Goal: Task Accomplishment & Management: Manage account settings

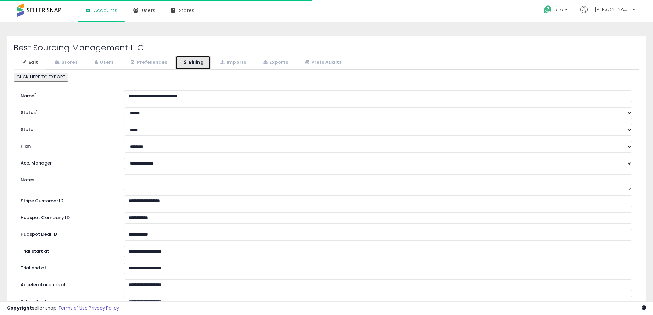
click at [189, 59] on link "Billing" at bounding box center [193, 63] width 36 height 14
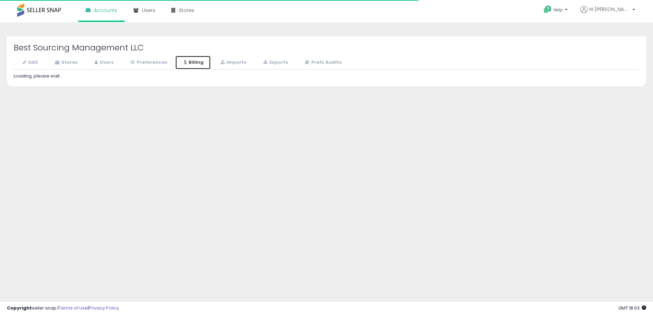
select select "**********"
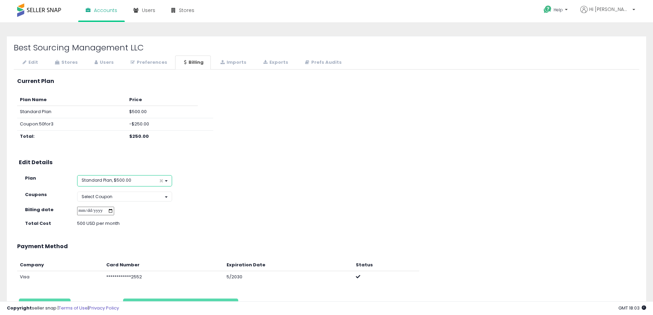
click at [141, 181] on button "Standard Plan, $500.00 ×" at bounding box center [124, 180] width 95 height 11
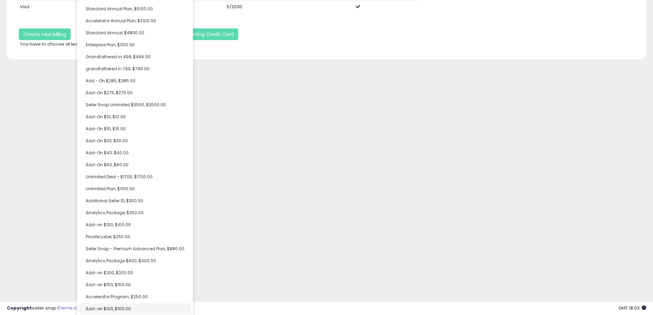
scroll to position [57, 0]
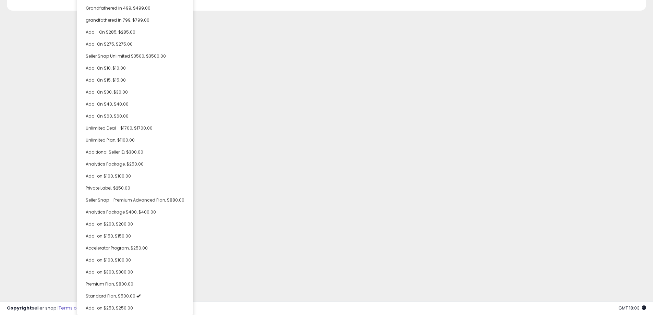
click at [323, 227] on div "Unable to login Retrieving listings data.. has not yet accepted the Terms of Us…" at bounding box center [326, 129] width 653 height 373
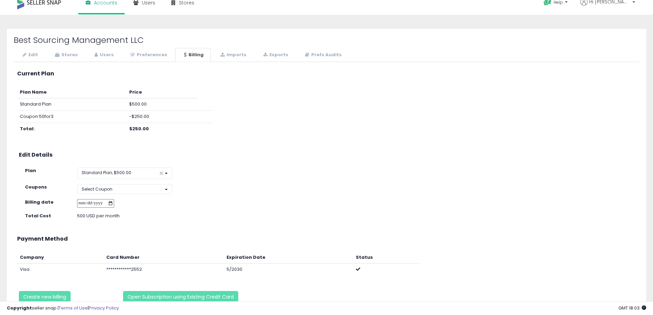
scroll to position [0, 0]
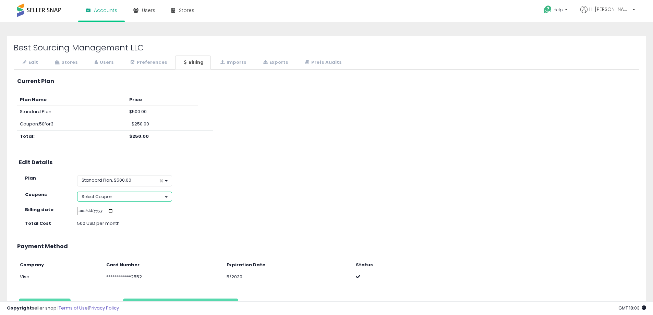
click at [146, 193] on button "Select Coupon" at bounding box center [124, 197] width 95 height 10
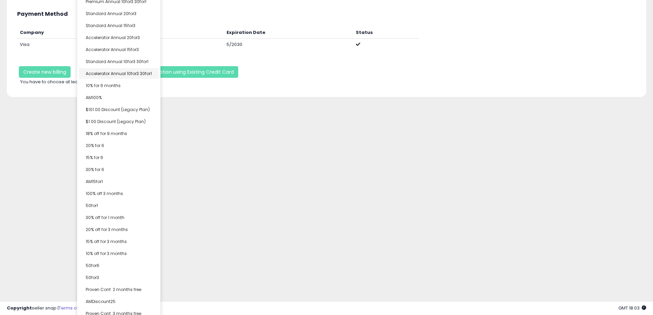
scroll to position [240, 0]
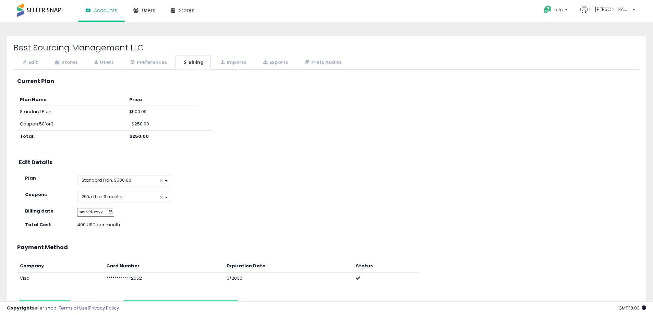
click at [122, 224] on div "**********" at bounding box center [327, 196] width 626 height 246
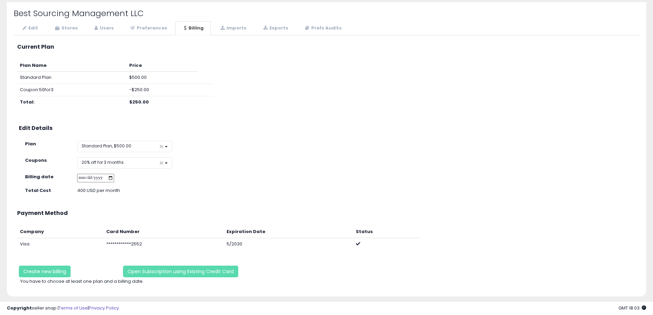
click at [114, 177] on input "date" at bounding box center [95, 178] width 37 height 9
type input "**********"
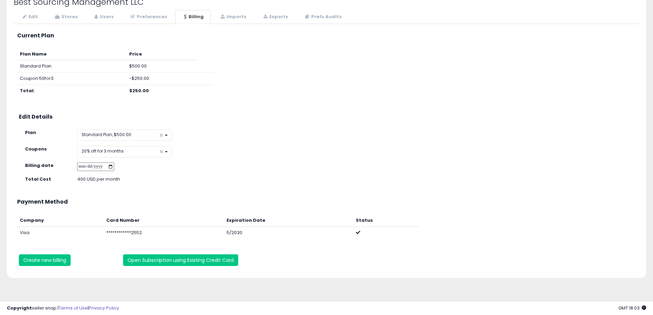
scroll to position [51, 0]
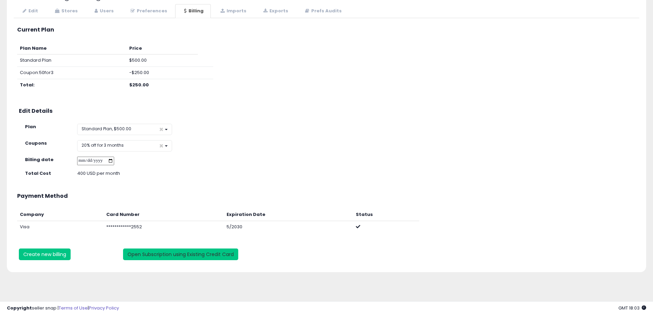
click at [213, 255] on button "Open Subscription using Existing Credit Card" at bounding box center [180, 255] width 115 height 12
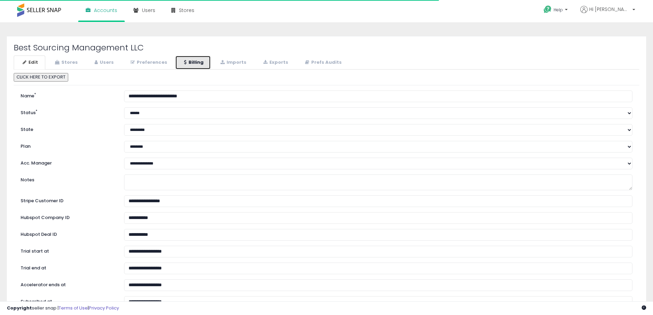
click at [194, 62] on link "Billing" at bounding box center [193, 63] width 36 height 14
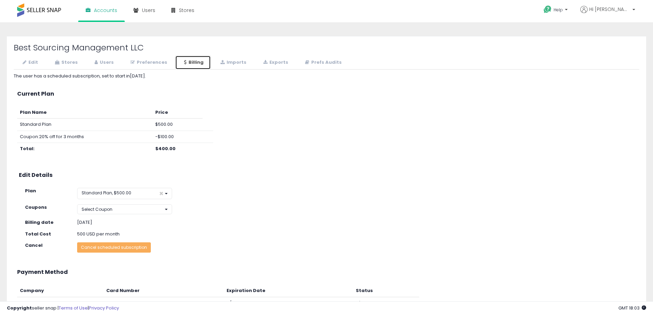
scroll to position [34, 0]
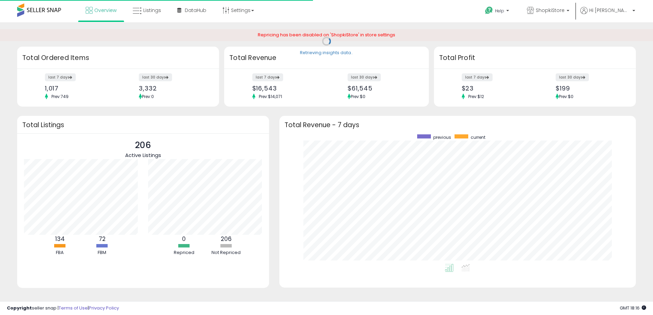
scroll to position [130, 343]
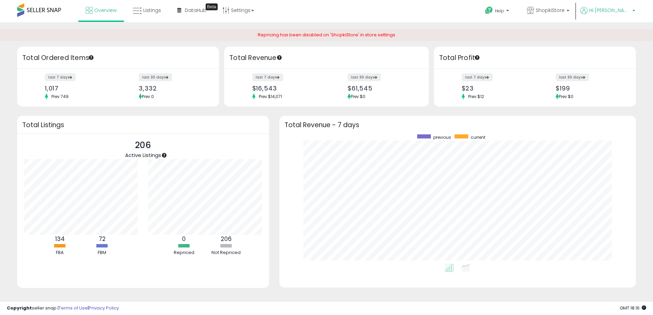
click at [626, 12] on span "Hi [PERSON_NAME]" at bounding box center [610, 10] width 41 height 7
click at [603, 37] on link "Account" at bounding box center [607, 36] width 18 height 7
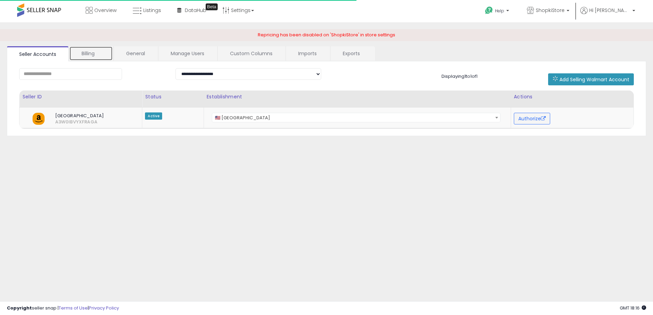
click at [96, 55] on link "Billing" at bounding box center [91, 53] width 44 height 14
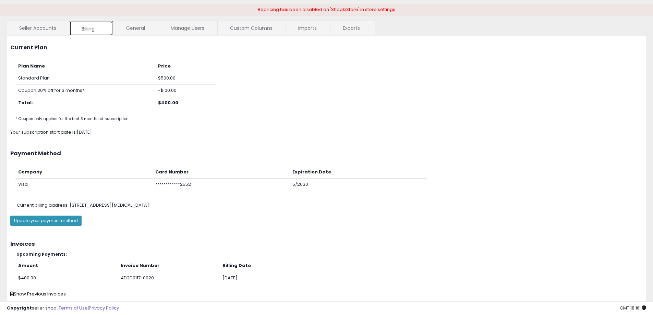
scroll to position [24, 0]
